Goal: Register for event/course

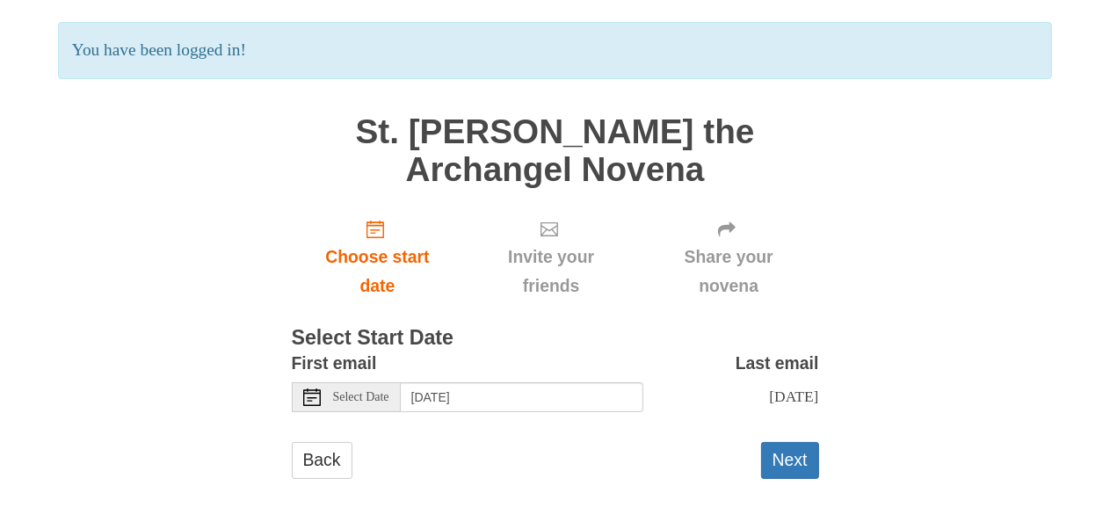
scroll to position [123, 0]
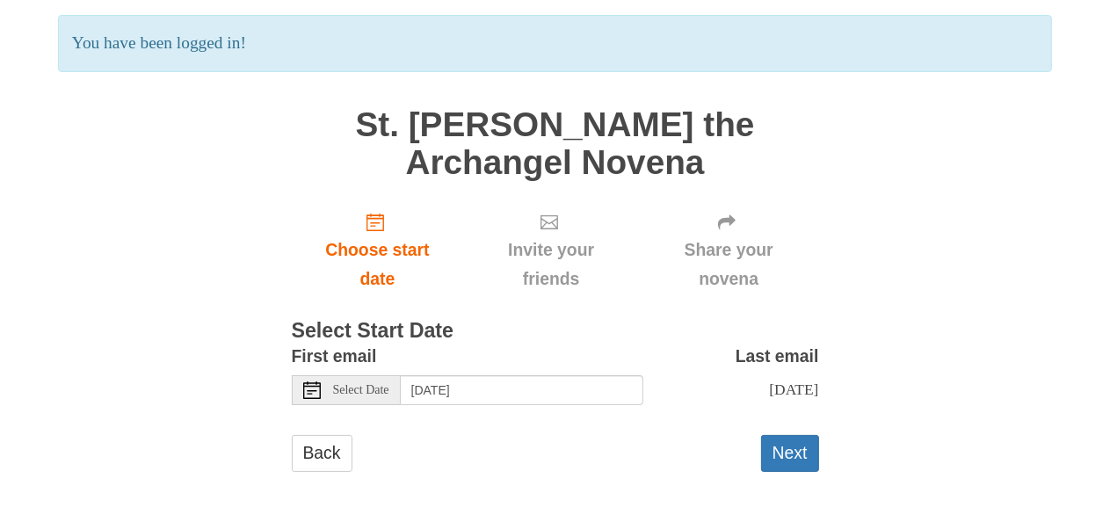
click at [344, 390] on span "Select Date" at bounding box center [361, 390] width 56 height 12
click at [380, 389] on span "Select Date" at bounding box center [361, 390] width 56 height 12
click at [782, 457] on button "Next" at bounding box center [790, 453] width 58 height 36
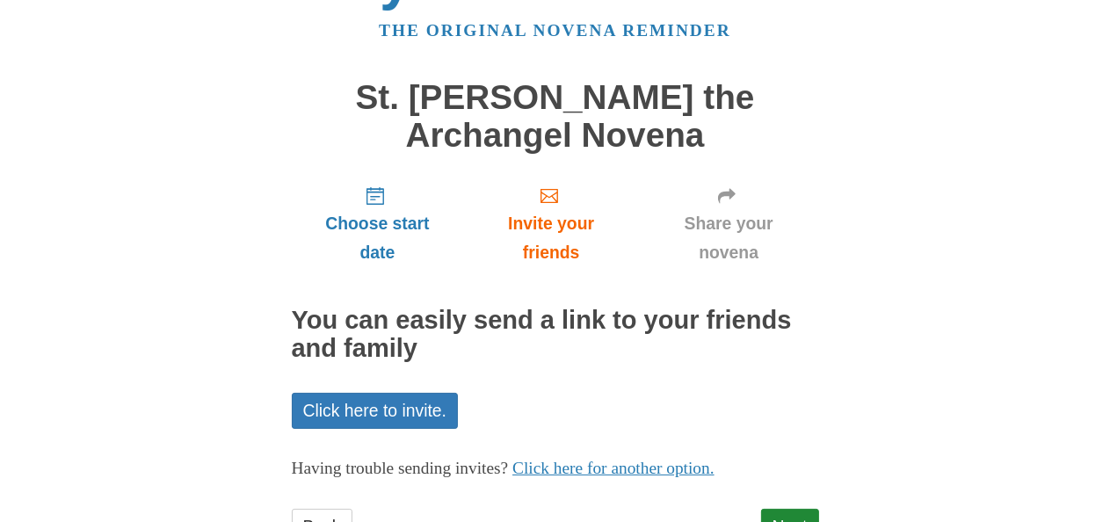
scroll to position [141, 0]
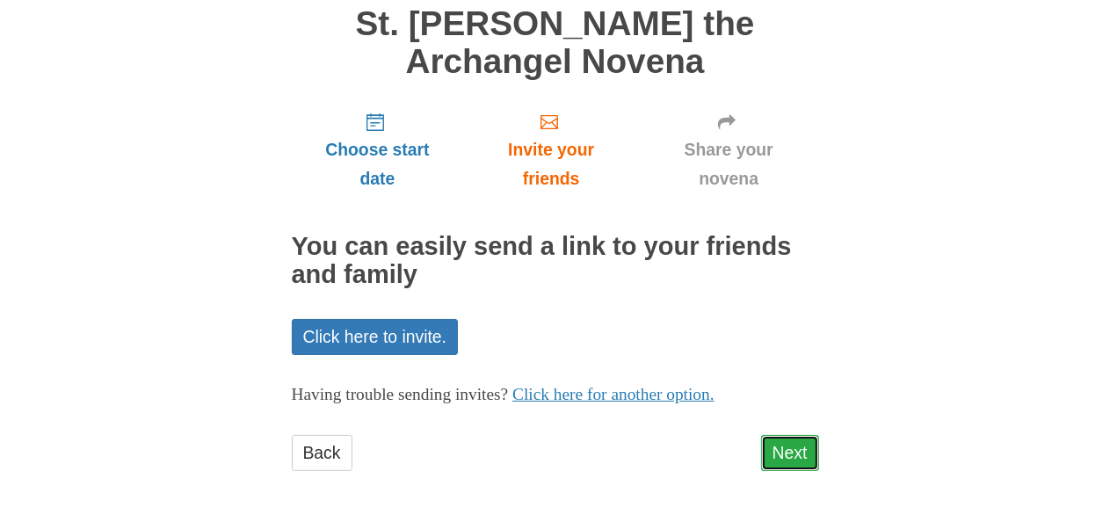
click at [790, 451] on link "Next" at bounding box center [790, 453] width 58 height 36
